Goal: Task Accomplishment & Management: Complete application form

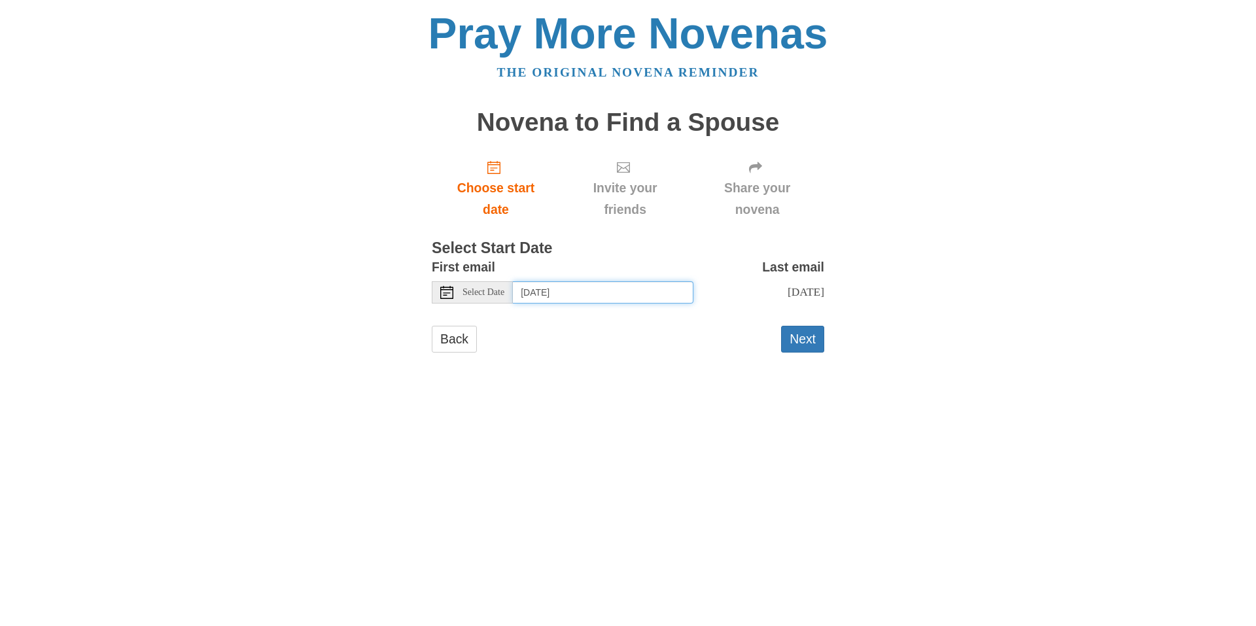
click at [604, 298] on input "[DATE]" at bounding box center [603, 292] width 181 height 22
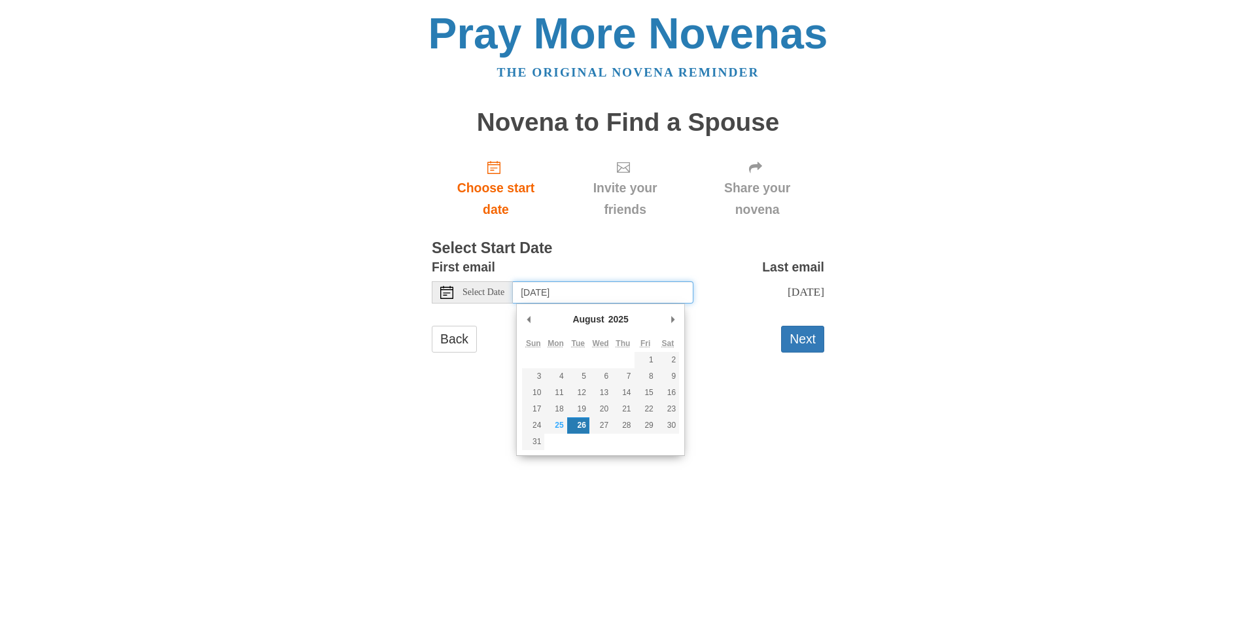
click at [557, 435] on td at bounding box center [555, 442] width 22 height 16
type input "[DATE]"
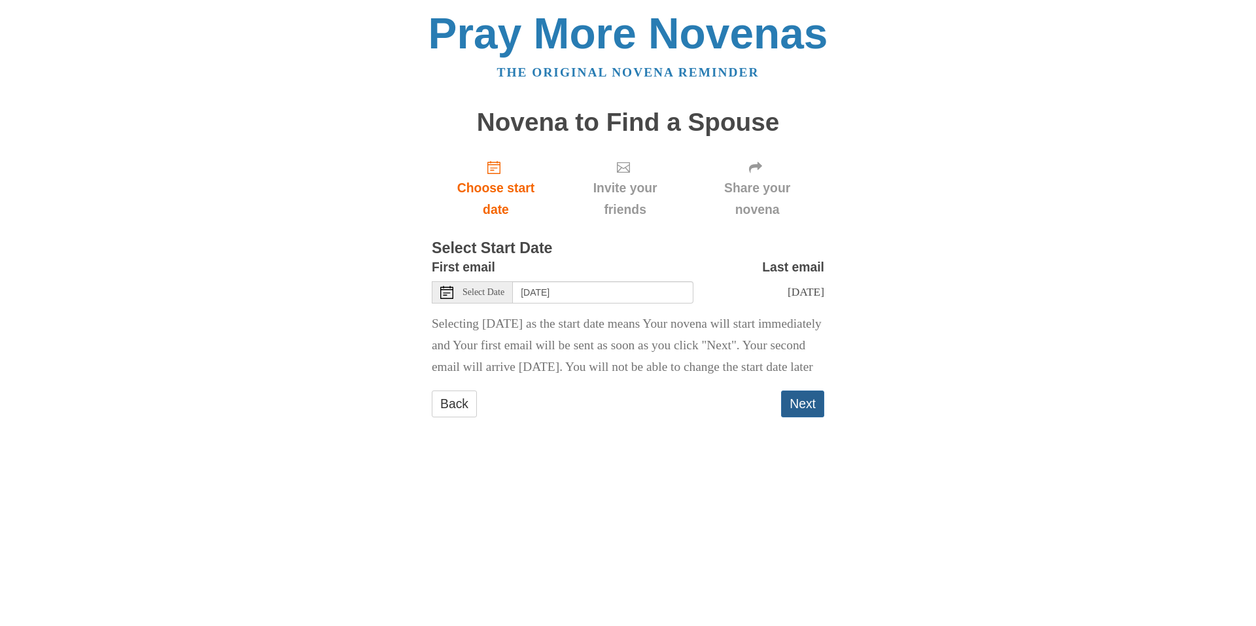
click at [818, 417] on button "Next" at bounding box center [802, 404] width 43 height 27
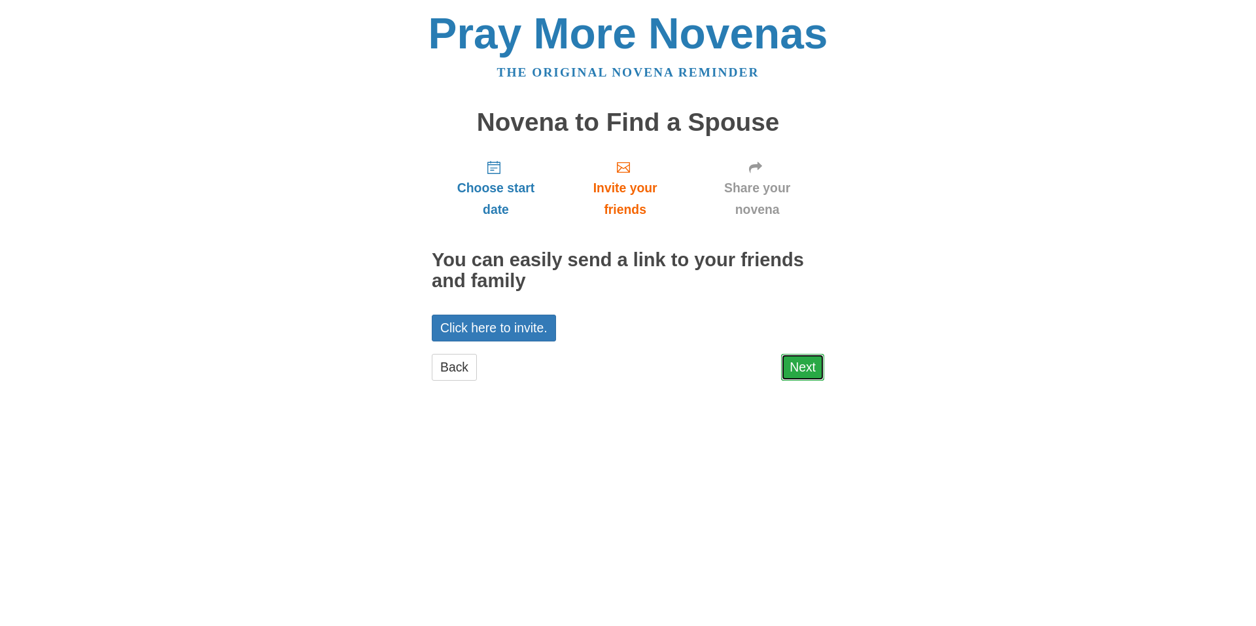
click at [820, 380] on link "Next" at bounding box center [802, 367] width 43 height 27
